Goal: Task Accomplishment & Management: Manage account settings

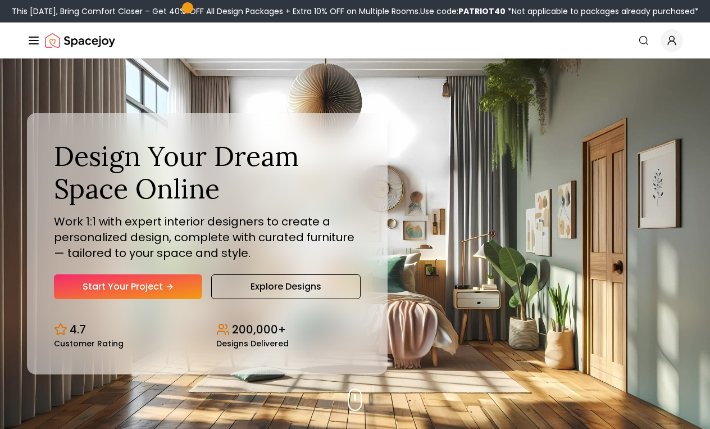
click at [682, 43] on span "Global" at bounding box center [671, 40] width 22 height 22
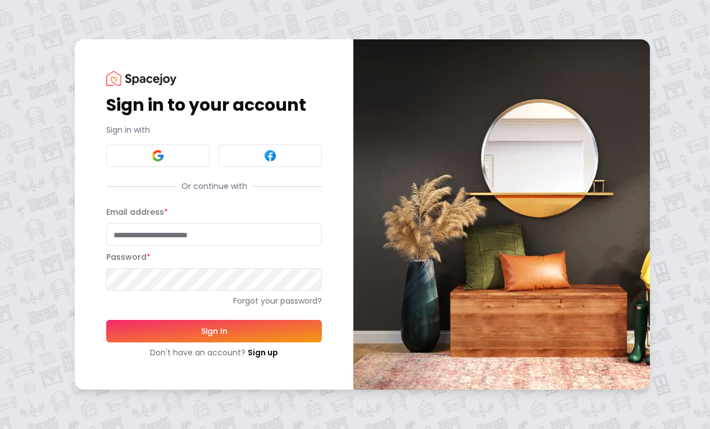
click at [678, 43] on div "Sign in to your account Sign in with Or continue with Email address * Password …" at bounding box center [355, 214] width 710 height 429
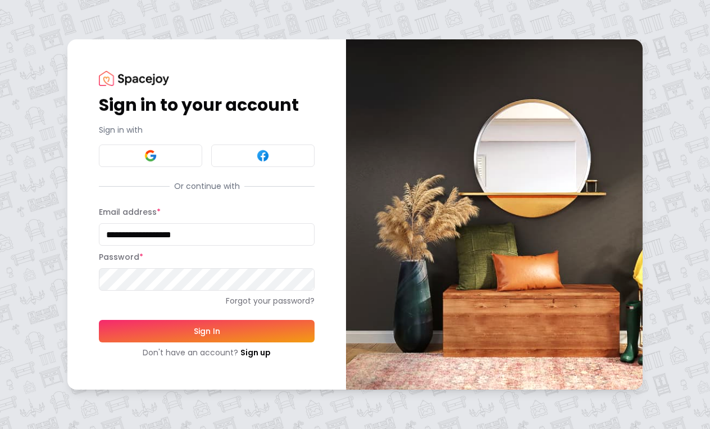
type input "**********"
click at [207, 330] on button "Sign In" at bounding box center [207, 331] width 216 height 22
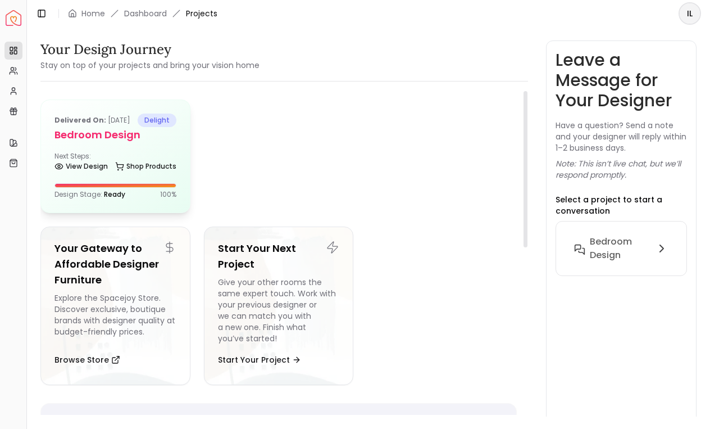
click at [167, 143] on h5 "Bedroom design" at bounding box center [115, 135] width 122 height 16
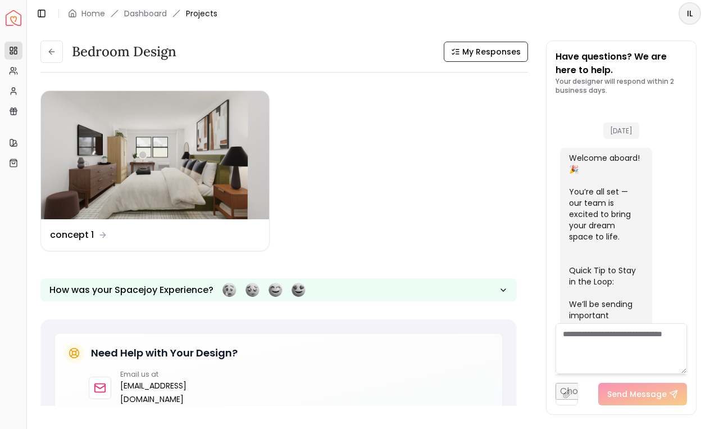
scroll to position [1248, 0]
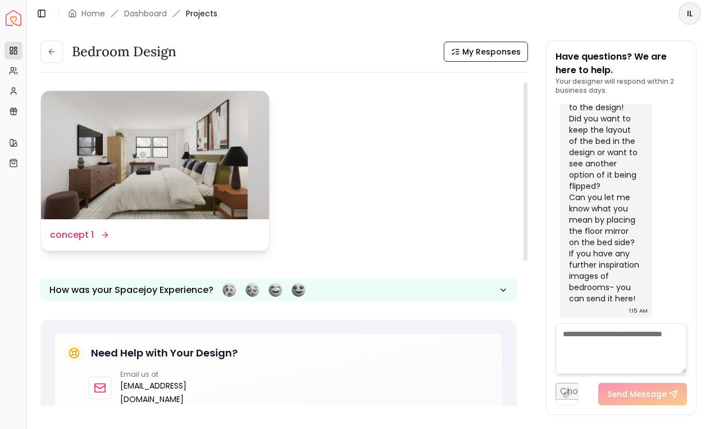
click at [147, 154] on img at bounding box center [155, 155] width 228 height 128
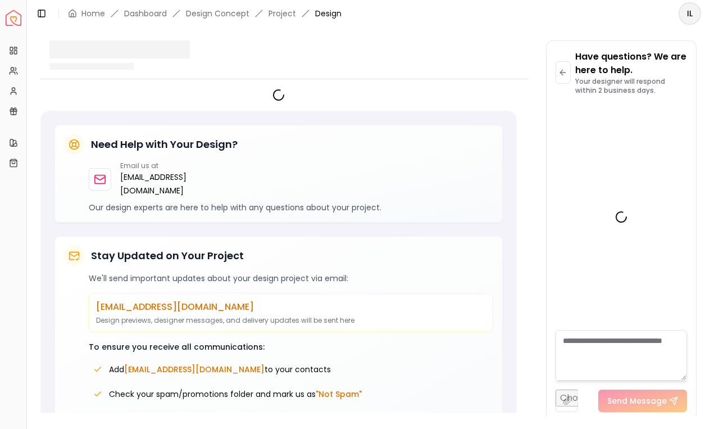
scroll to position [1241, 0]
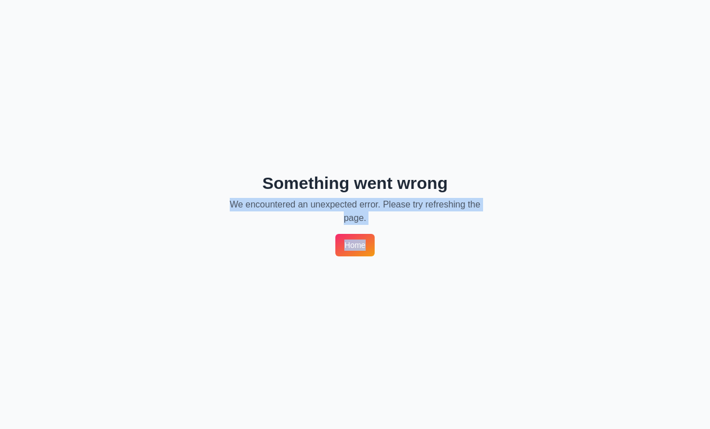
drag, startPoint x: 237, startPoint y: 184, endPoint x: 373, endPoint y: 242, distance: 147.7
click at [373, 242] on div "Something went wrong We encountered an unexpected error. Please try refreshing …" at bounding box center [355, 214] width 710 height 429
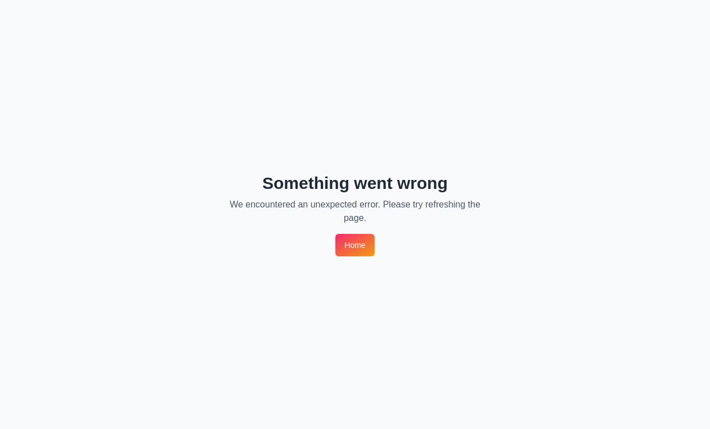
click at [409, 224] on p "We encountered an unexpected error. Please try refreshing the page." at bounding box center [355, 211] width 252 height 27
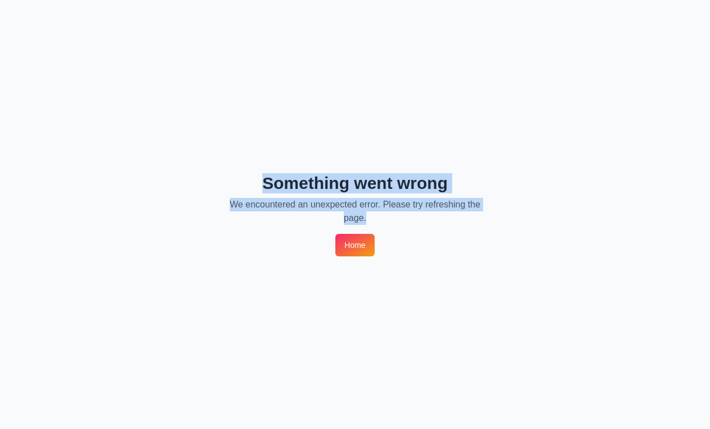
drag, startPoint x: 254, startPoint y: 176, endPoint x: 491, endPoint y: 218, distance: 240.2
click at [491, 218] on div "Something went wrong We encountered an unexpected error. Please try refreshing …" at bounding box center [355, 214] width 710 height 429
copy div "Something went wrong We encountered an unexpected error. Please try refreshing …"
